Goal: Obtain resource: Download file/media

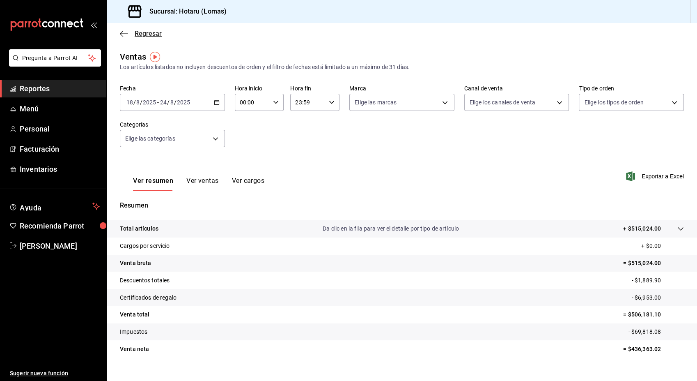
click at [123, 34] on icon "button" at bounding box center [124, 33] width 8 height 7
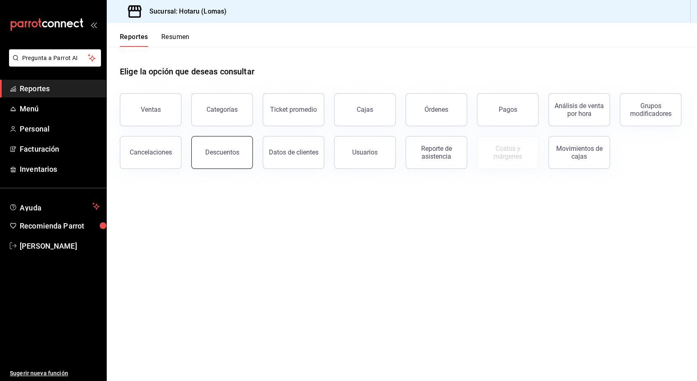
click at [243, 147] on button "Descuentos" at bounding box center [222, 152] width 62 height 33
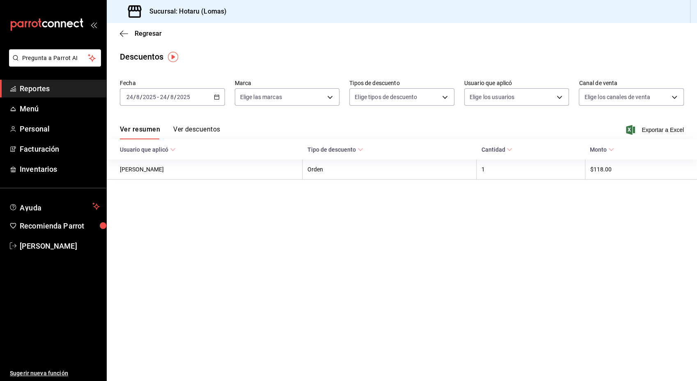
click at [215, 94] on icon "button" at bounding box center [217, 97] width 6 height 6
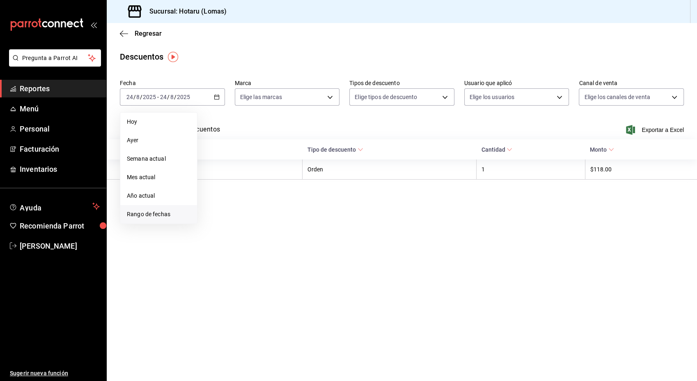
click at [168, 214] on span "Rango de fechas" at bounding box center [159, 214] width 64 height 9
click at [217, 205] on button "18" at bounding box center [214, 205] width 14 height 15
click at [306, 202] on button "24" at bounding box center [302, 205] width 14 height 15
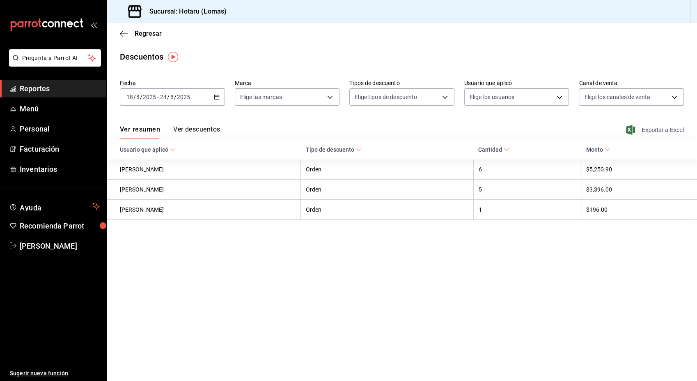
click at [663, 131] on font "Exportar a Excel" at bounding box center [663, 130] width 42 height 7
